Goal: Task Accomplishment & Management: Use online tool/utility

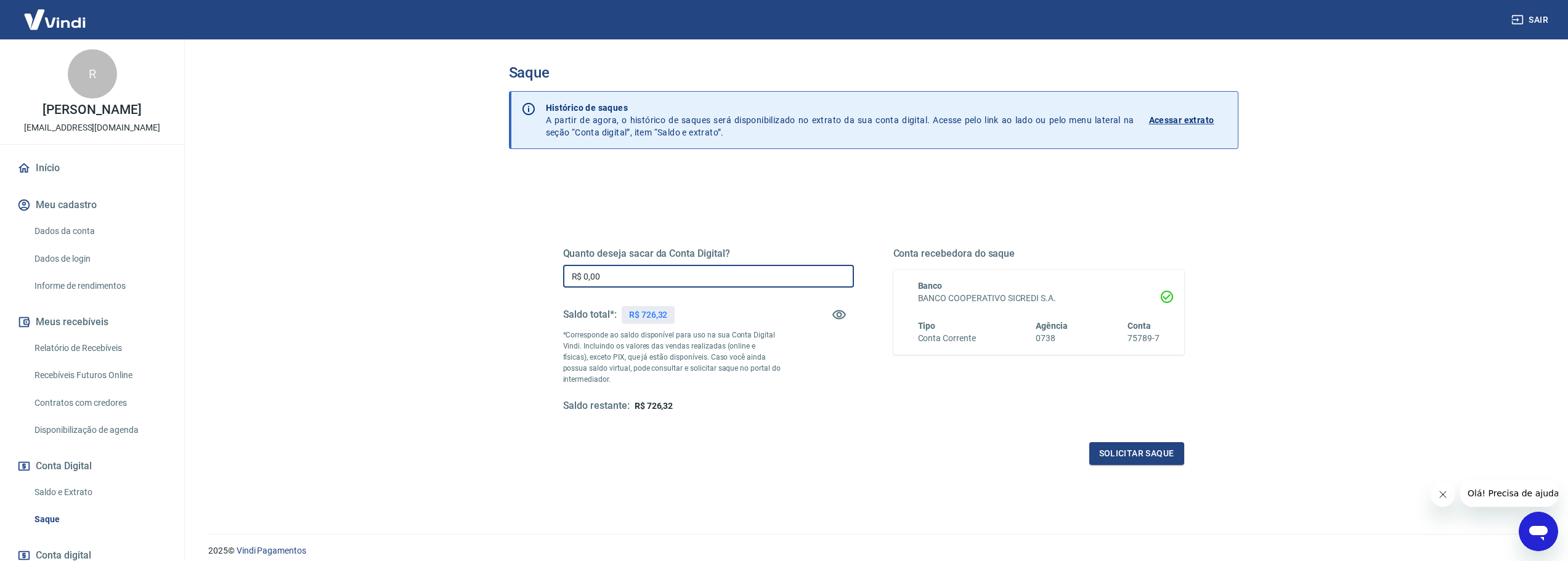
click at [746, 271] on input "R$ 0,00" at bounding box center [708, 276] width 291 height 23
type input "R$ 726,32"
click at [1107, 458] on button "Solicitar saque" at bounding box center [1137, 453] width 95 height 23
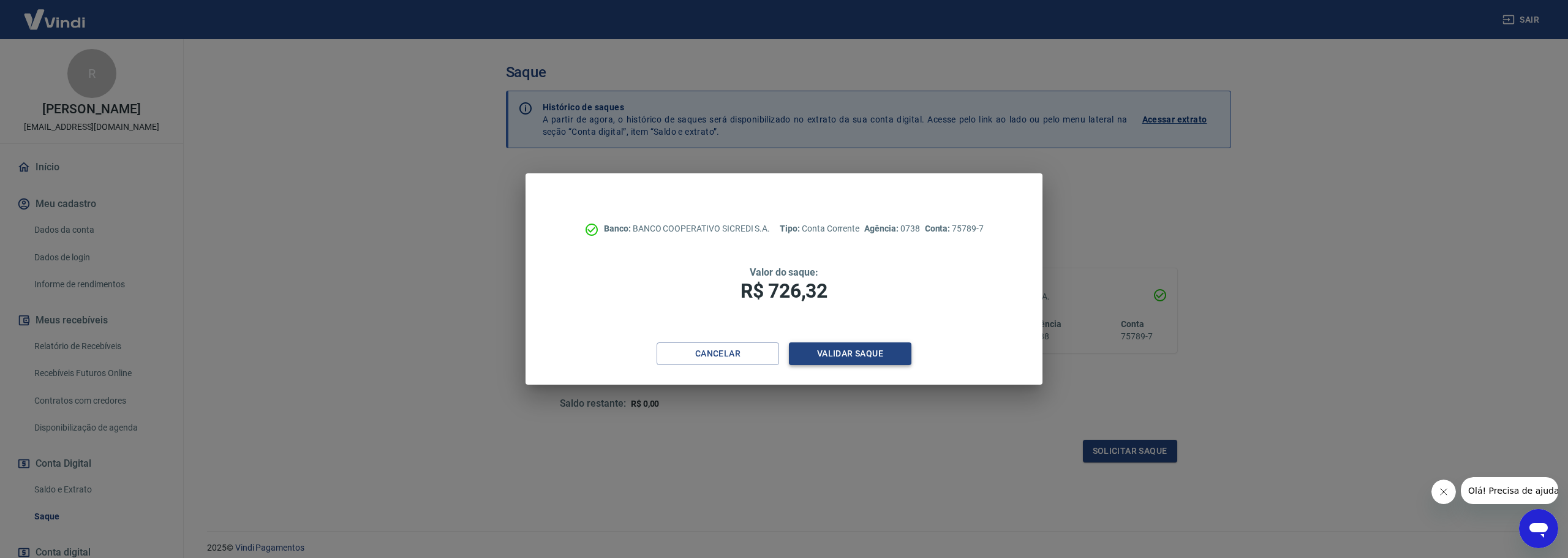
click at [847, 353] on button "Validar saque" at bounding box center [849, 353] width 122 height 23
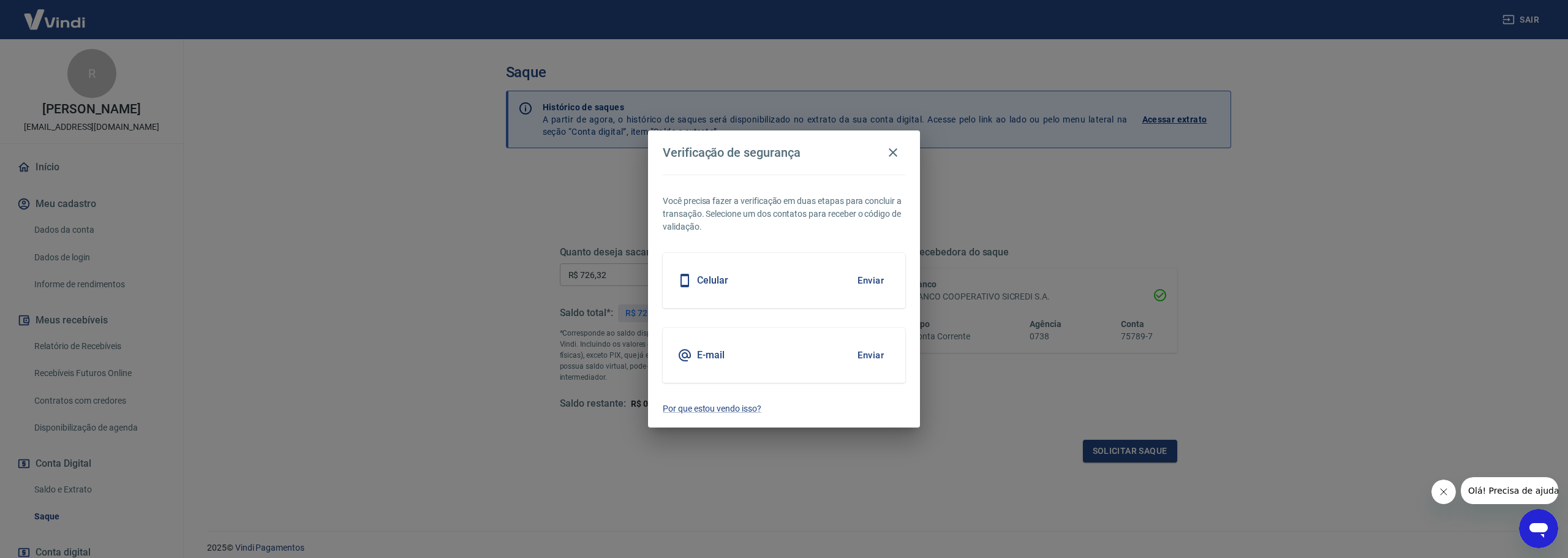
click at [856, 353] on button "Enviar" at bounding box center [871, 354] width 40 height 26
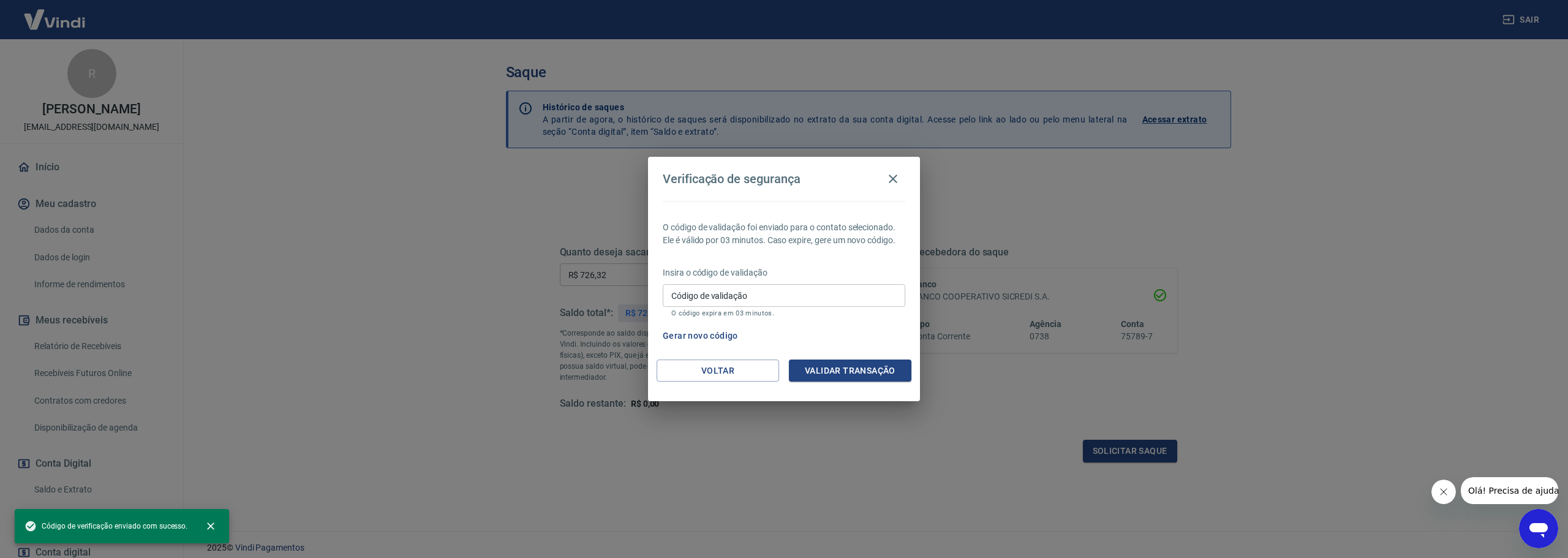
click at [843, 295] on input "Código de validação" at bounding box center [784, 296] width 243 height 23
paste input "963758"
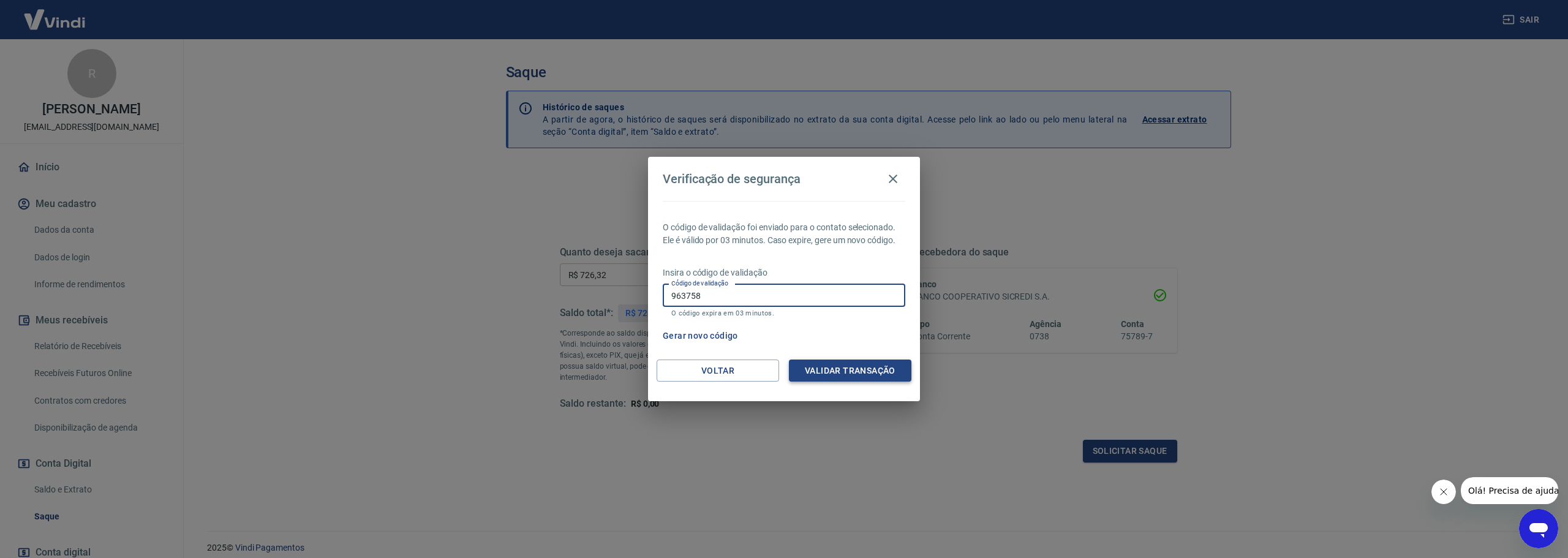
type input "963758"
click at [856, 371] on button "Validar transação" at bounding box center [849, 370] width 122 height 23
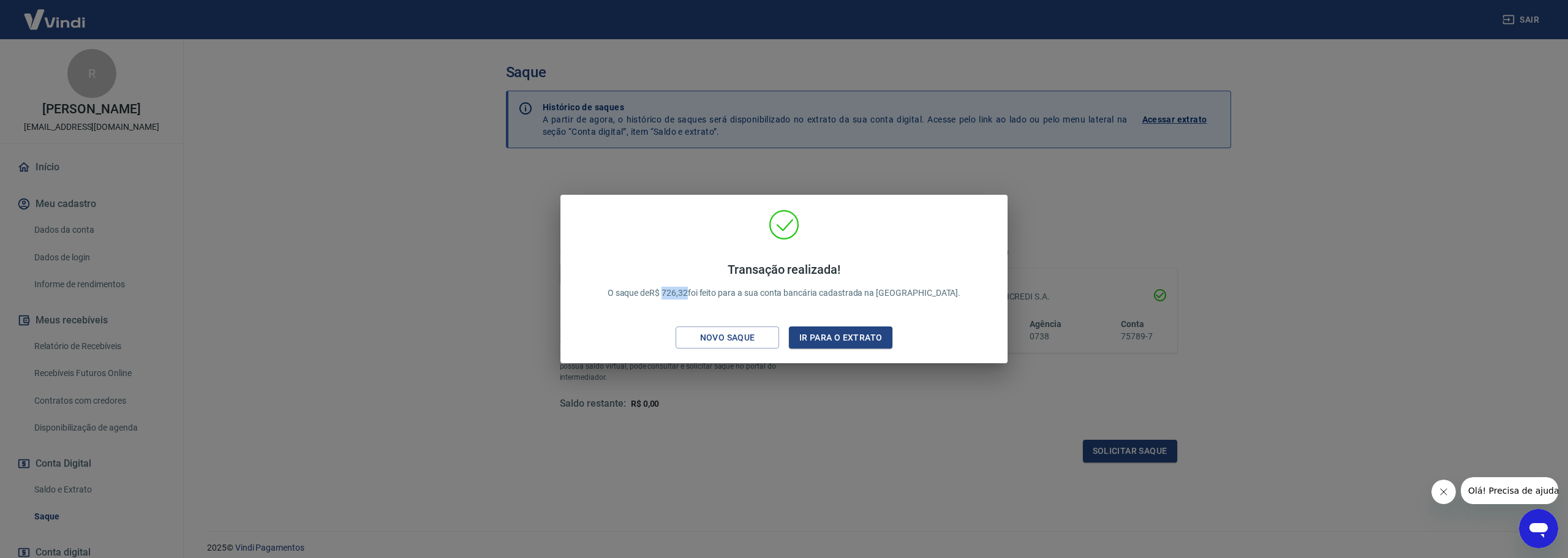
drag, startPoint x: 695, startPoint y: 296, endPoint x: 718, endPoint y: 301, distance: 23.5
click at [718, 301] on div "Transação realizada! O saque de R$ 726,32 foi feito para a sua conta bancária c…" at bounding box center [784, 280] width 383 height 62
copy p "726,32"
